Goal: Task Accomplishment & Management: Complete application form

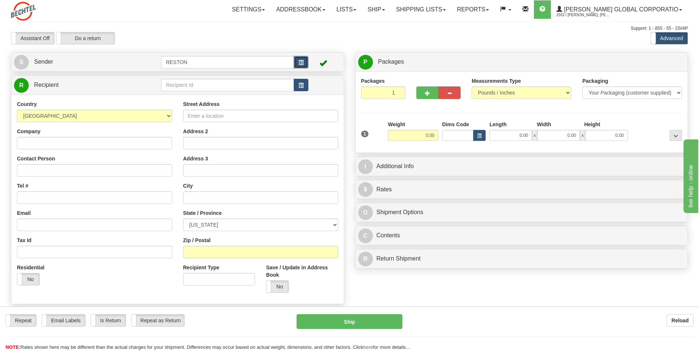
click at [306, 65] on button "button" at bounding box center [300, 62] width 15 height 13
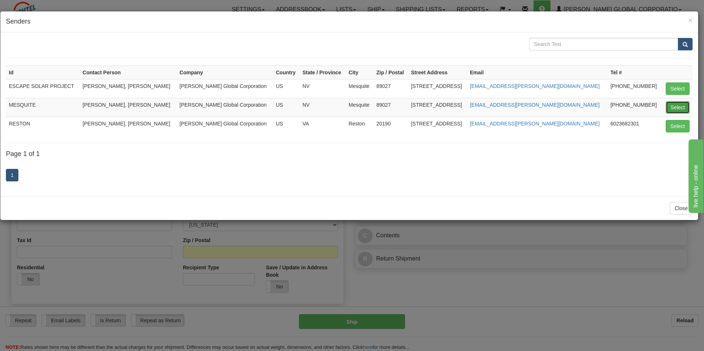
click at [683, 106] on button "Select" at bounding box center [678, 107] width 24 height 13
type input "MESQUITE"
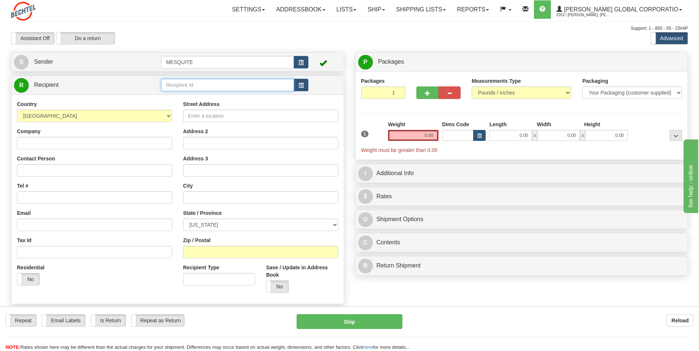
click at [223, 84] on input "text" at bounding box center [227, 85] width 133 height 13
click at [210, 87] on input "text" at bounding box center [227, 85] width 133 height 13
type input "Array Tech Inc."
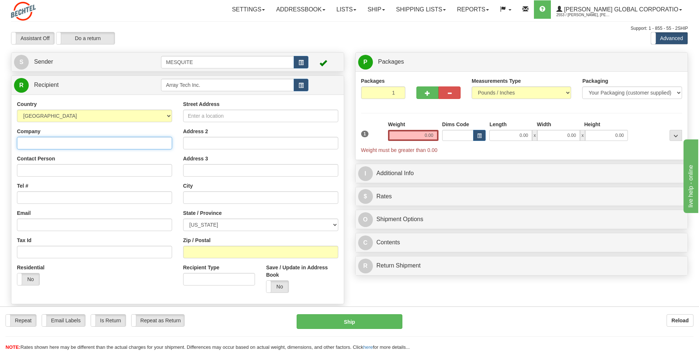
click at [81, 143] on div "Country [GEOGRAPHIC_DATA] [GEOGRAPHIC_DATA] [GEOGRAPHIC_DATA] [GEOGRAPHIC_DATA]…" at bounding box center [177, 200] width 332 height 210
type input "Array Tech Inc."
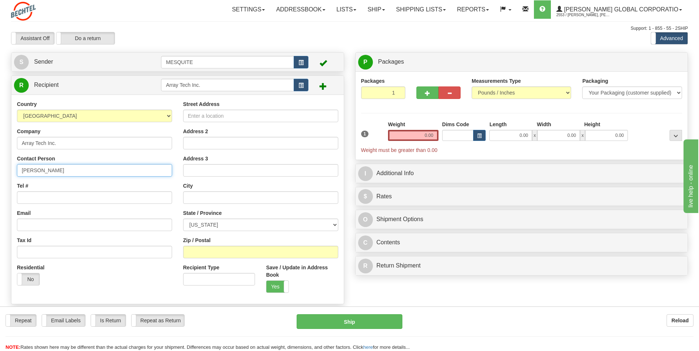
type input "[PERSON_NAME]"
type input "[PHONE_NUMBER]"
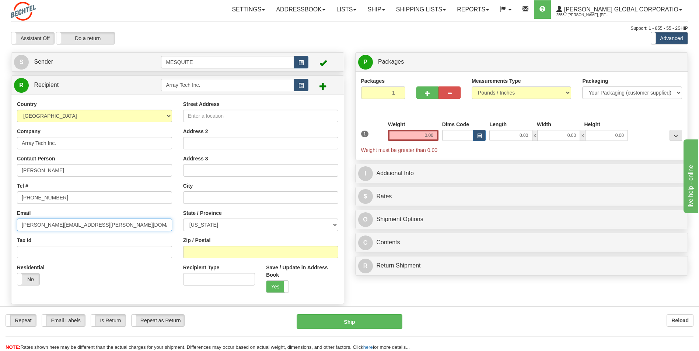
type input "[PERSON_NAME][EMAIL_ADDRESS][PERSON_NAME][DOMAIN_NAME]"
click at [257, 119] on input "Street Address" at bounding box center [260, 116] width 155 height 13
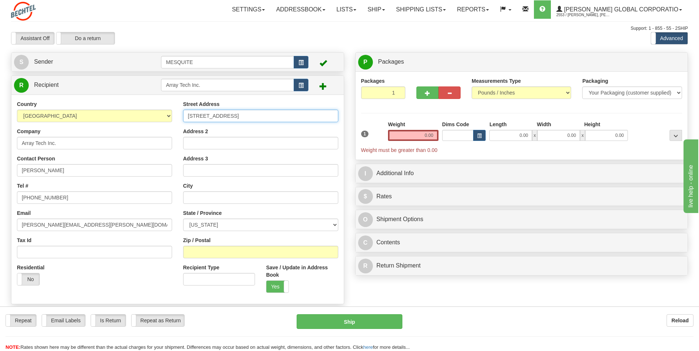
type input "[STREET_ADDRESS]"
type input "[GEOGRAPHIC_DATA]"
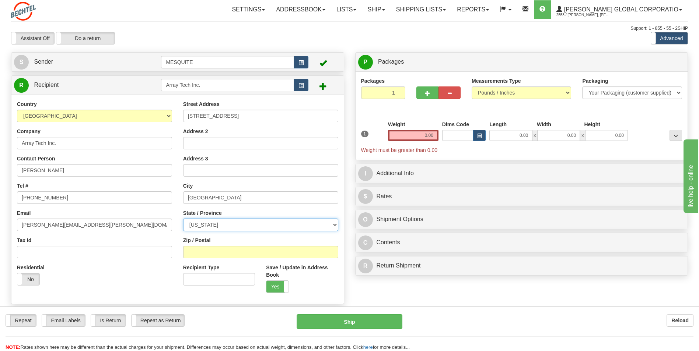
select select "NM"
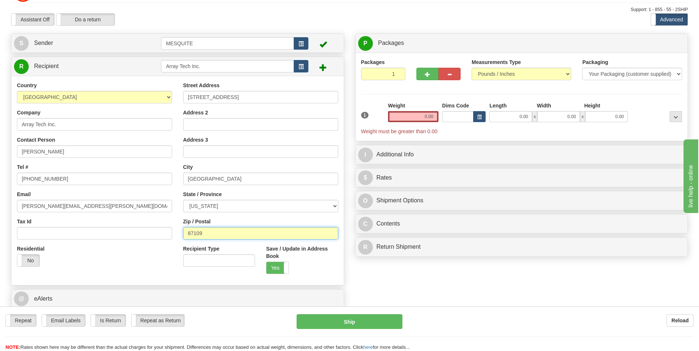
scroll to position [37, 0]
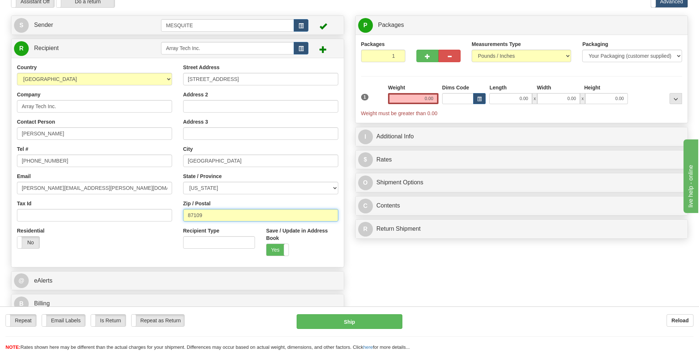
type input "87109"
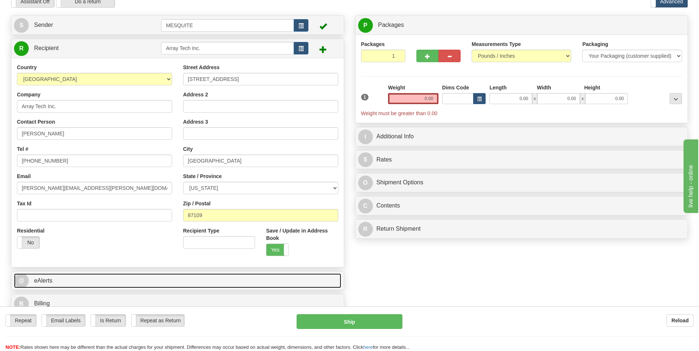
click at [24, 283] on span "@" at bounding box center [21, 281] width 15 height 15
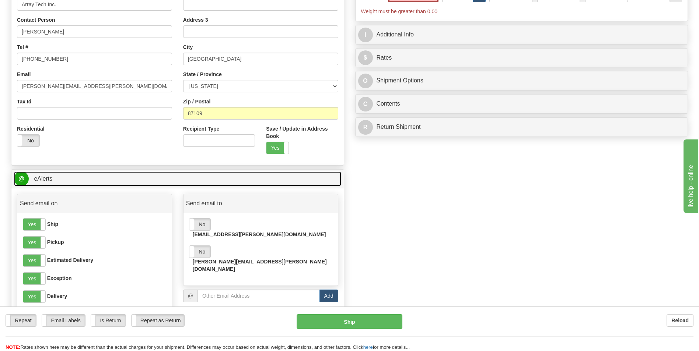
scroll to position [147, 0]
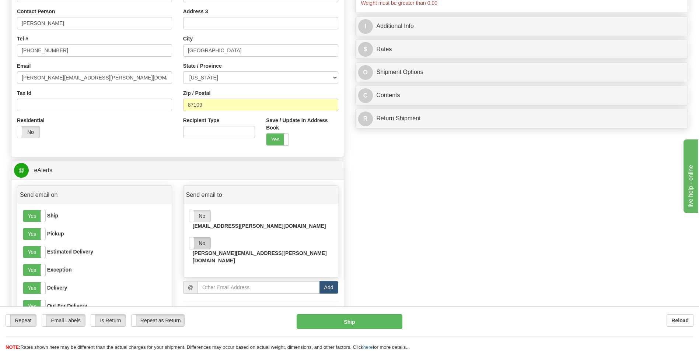
click at [203, 238] on label "No" at bounding box center [199, 244] width 21 height 12
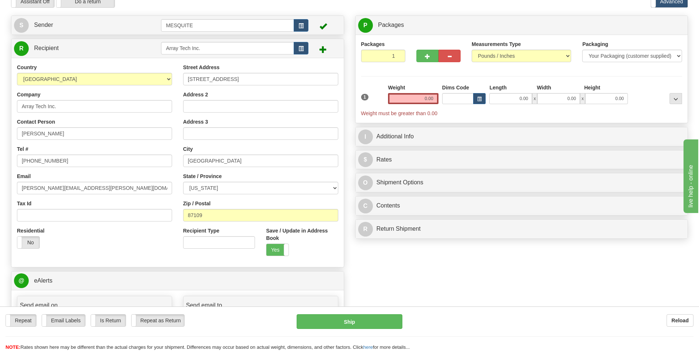
scroll to position [0, 0]
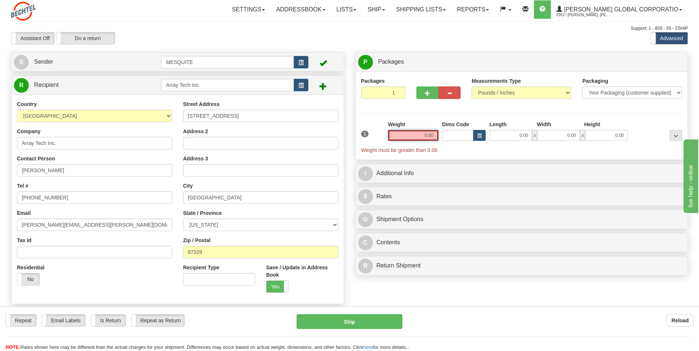
click at [424, 136] on input "0.00" at bounding box center [413, 135] width 50 height 11
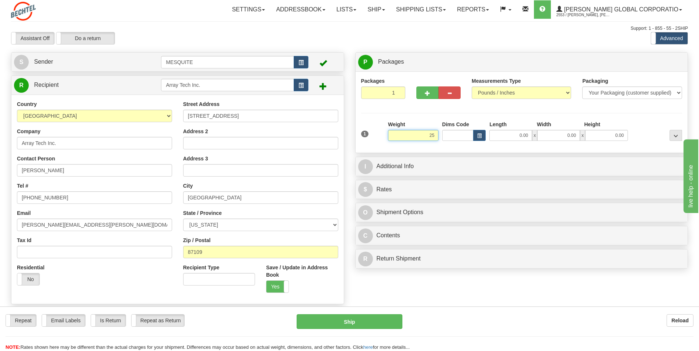
type input "25.00"
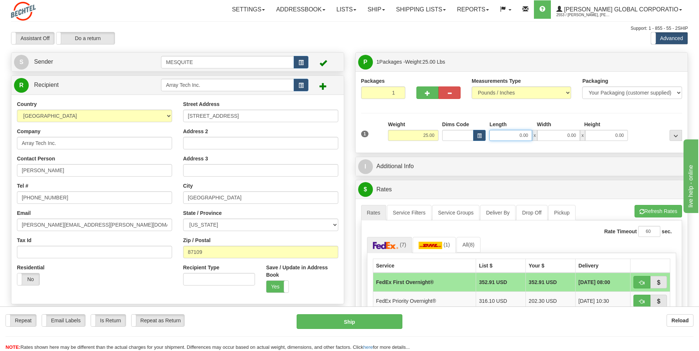
click at [502, 138] on input "0.00" at bounding box center [510, 135] width 43 height 11
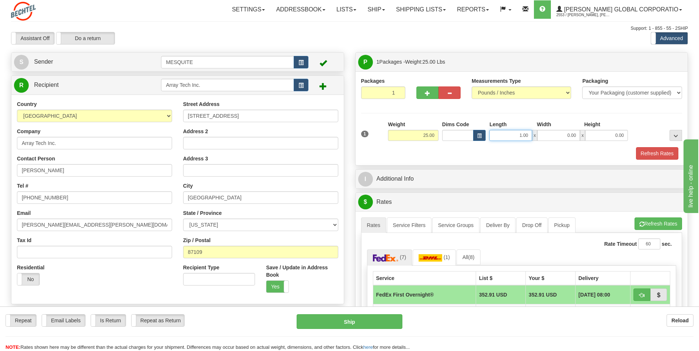
drag, startPoint x: 510, startPoint y: 132, endPoint x: 544, endPoint y: 132, distance: 34.6
click at [544, 132] on div "1.00 x 0.00 x 0.00" at bounding box center [558, 135] width 138 height 11
type input "12.00"
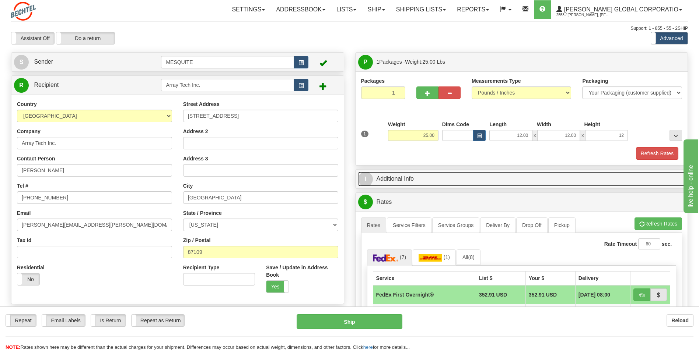
type input "12.00"
click at [362, 178] on span "I" at bounding box center [365, 179] width 15 height 15
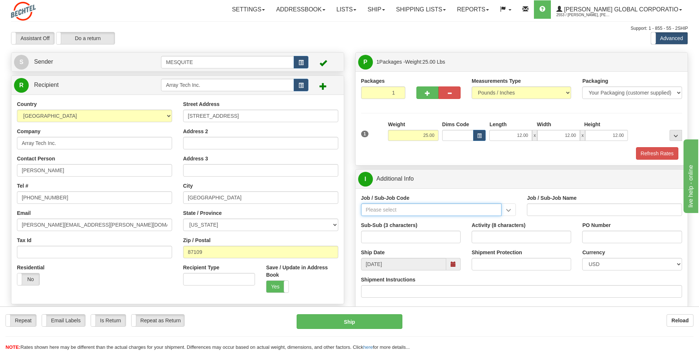
click at [395, 210] on input "Job / Sub-Job Code" at bounding box center [431, 210] width 141 height 13
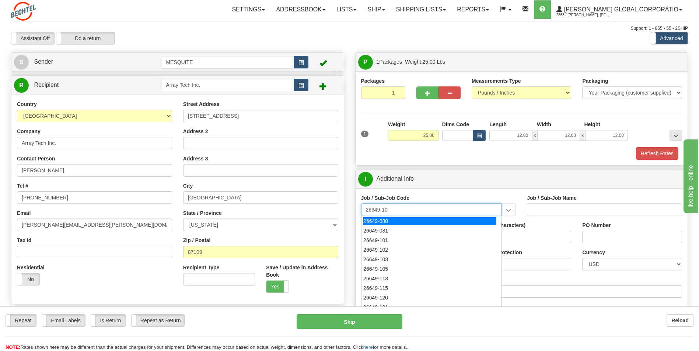
type input "26649-101"
click at [465, 221] on div "26649-101" at bounding box center [429, 221] width 133 height 8
type input "ESCAPE SOLAR PROJECT - RFS1 - 30% DESIGN AND LONG"
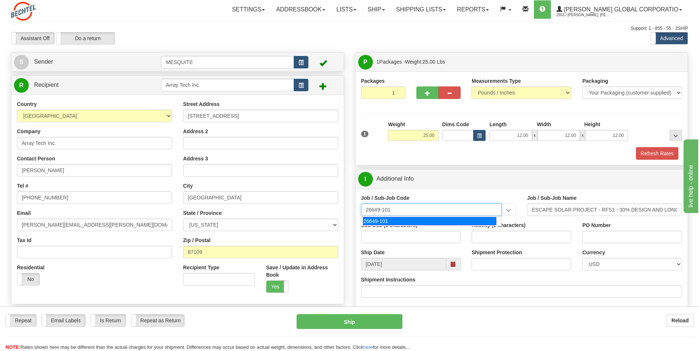
type input "26649-101"
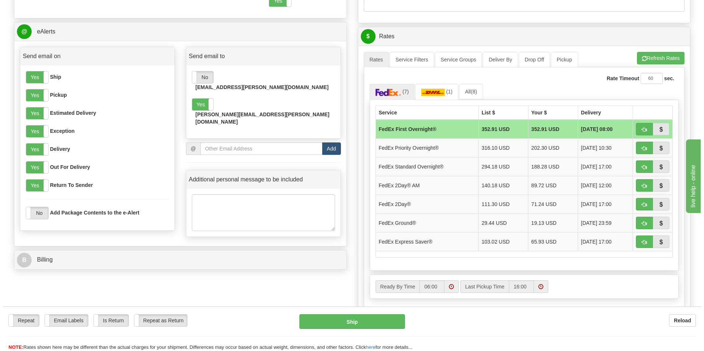
scroll to position [295, 0]
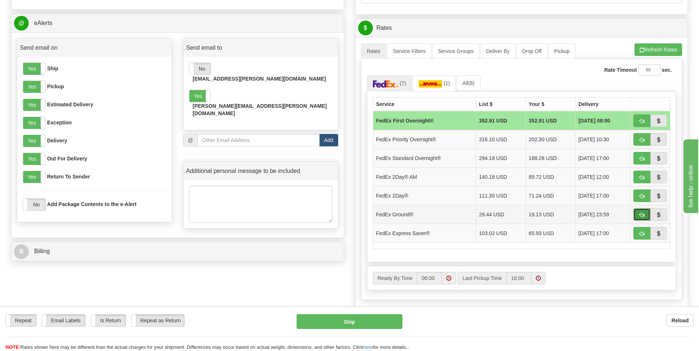
click at [644, 216] on button "button" at bounding box center [641, 214] width 17 height 13
type input "92"
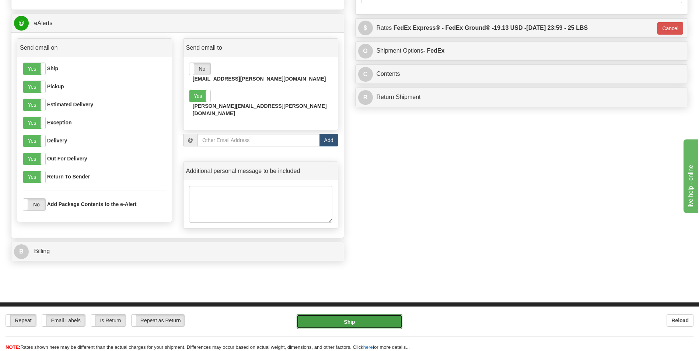
click at [361, 319] on button "Ship" at bounding box center [348, 321] width 105 height 15
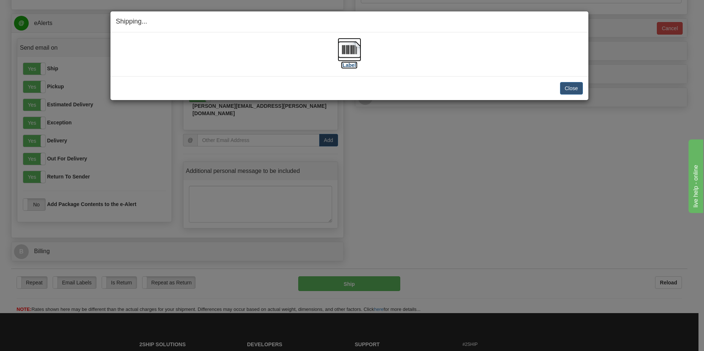
click at [351, 49] on img at bounding box center [350, 50] width 24 height 24
click at [570, 86] on button "Close" at bounding box center [571, 88] width 23 height 13
